Goal: Use online tool/utility: Utilize a website feature to perform a specific function

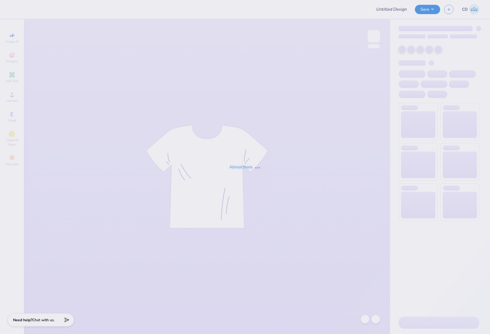
type input "SON [PERSON_NAME]"
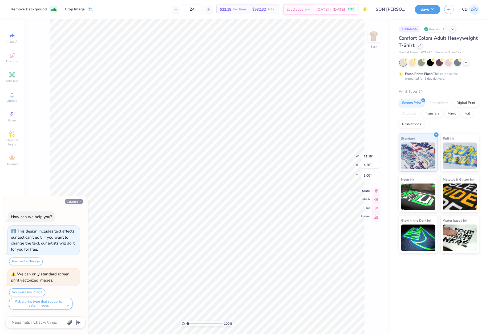
click at [79, 201] on icon "button" at bounding box center [79, 201] width 3 height 3
type textarea "x"
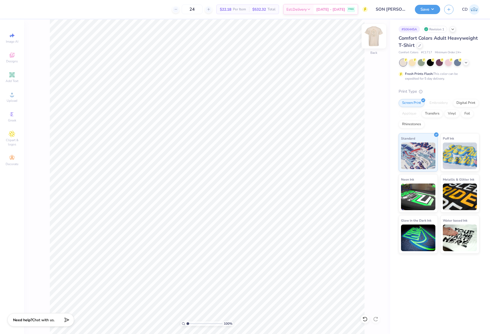
click at [374, 35] on img at bounding box center [373, 36] width 21 height 21
click at [375, 39] on img at bounding box center [373, 36] width 21 height 21
click at [12, 95] on circle at bounding box center [11, 96] width 3 height 3
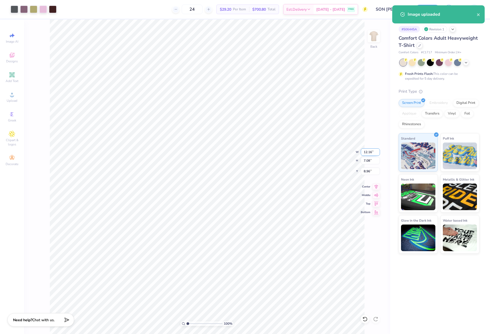
drag, startPoint x: 362, startPoint y: 154, endPoint x: 374, endPoint y: 153, distance: 12.6
click at [374, 153] on input "12.16" at bounding box center [370, 151] width 19 height 7
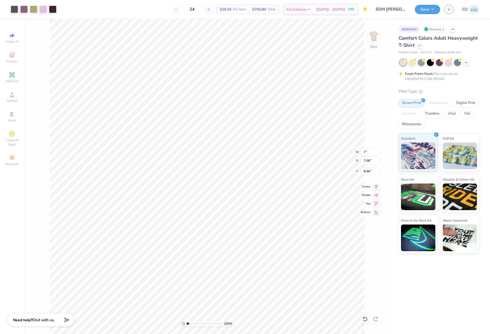
type input "7.00"
type input "4.08"
drag, startPoint x: 364, startPoint y: 171, endPoint x: 374, endPoint y: 171, distance: 9.9
click at [374, 171] on input "10.46" at bounding box center [370, 171] width 19 height 7
type input "3.00"
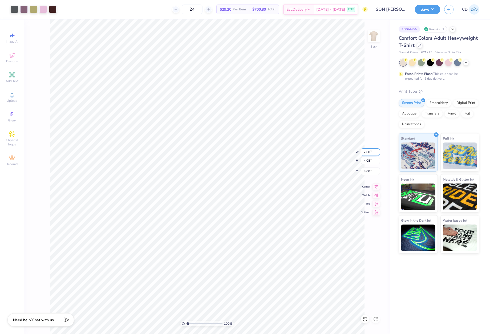
click at [369, 151] on input "7.00" at bounding box center [370, 151] width 19 height 7
type input "8.00"
type input "4.66"
drag, startPoint x: 362, startPoint y: 169, endPoint x: 373, endPoint y: 170, distance: 10.7
click at [373, 170] on input "2.71" at bounding box center [370, 171] width 19 height 7
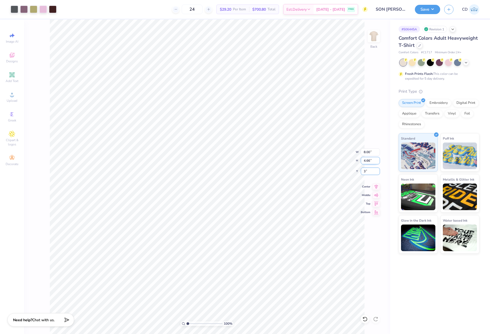
type input "3.00"
click at [374, 39] on img at bounding box center [373, 36] width 21 height 21
click at [11, 95] on icon at bounding box center [12, 94] width 6 height 6
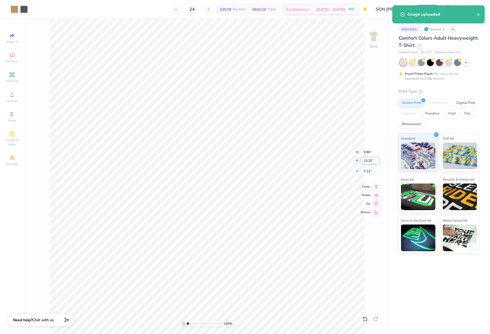
drag, startPoint x: 363, startPoint y: 160, endPoint x: 373, endPoint y: 161, distance: 9.9
click at [373, 161] on input "13.25" at bounding box center [370, 160] width 19 height 7
type input "12"
type input "8.97"
type input "12.00"
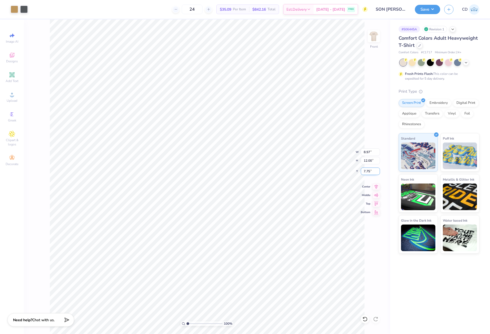
drag, startPoint x: 362, startPoint y: 169, endPoint x: 370, endPoint y: 169, distance: 8.5
click at [370, 169] on input "7.75" at bounding box center [370, 171] width 19 height 7
type input "3.00"
click at [425, 8] on button "Save" at bounding box center [427, 8] width 25 height 9
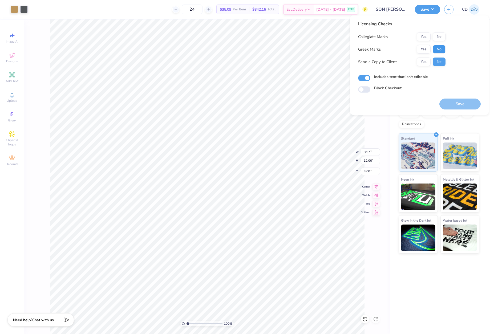
drag, startPoint x: 439, startPoint y: 50, endPoint x: 440, endPoint y: 41, distance: 8.6
click at [439, 50] on button "No" at bounding box center [439, 49] width 13 height 9
click at [437, 34] on button "No" at bounding box center [439, 37] width 13 height 9
click at [459, 103] on button "Save" at bounding box center [459, 104] width 41 height 11
